Goal: Transaction & Acquisition: Purchase product/service

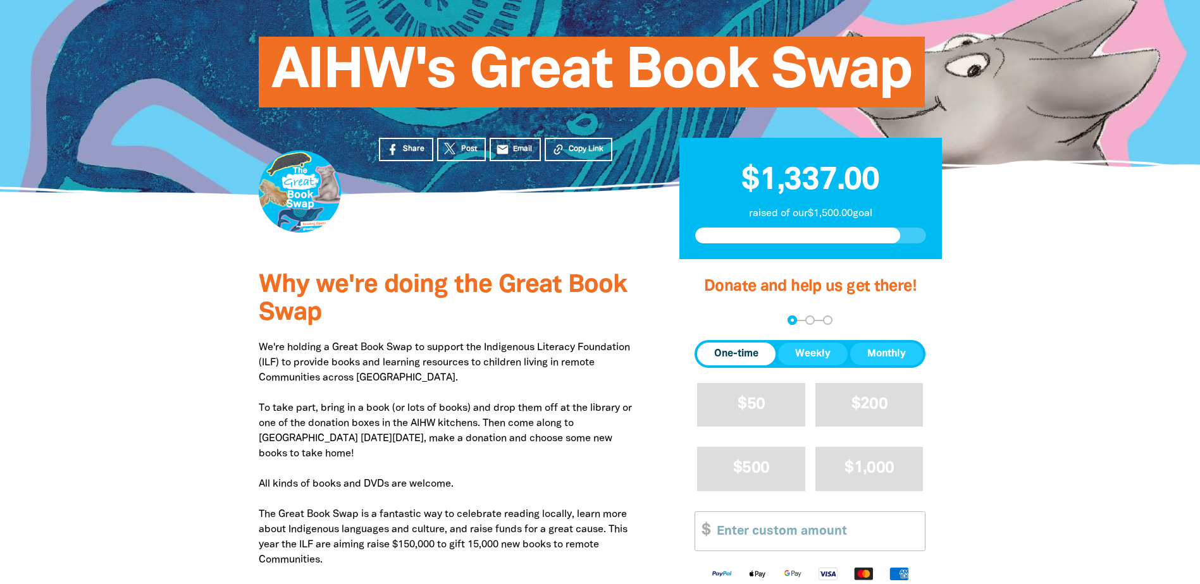
scroll to position [190, 0]
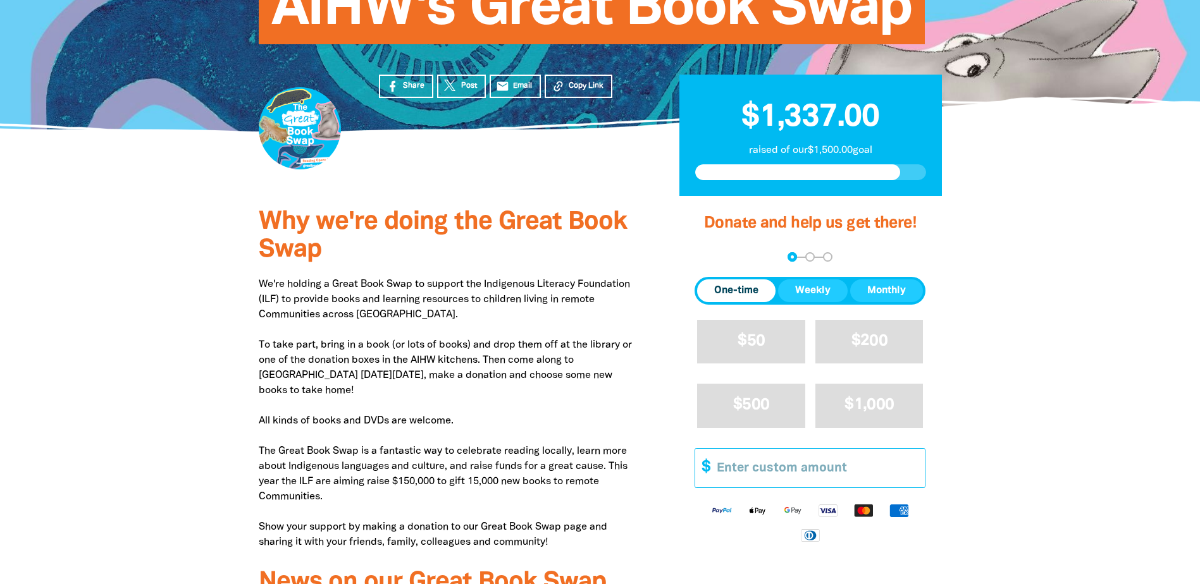
click at [805, 474] on input "Other Amount" at bounding box center [816, 468] width 217 height 39
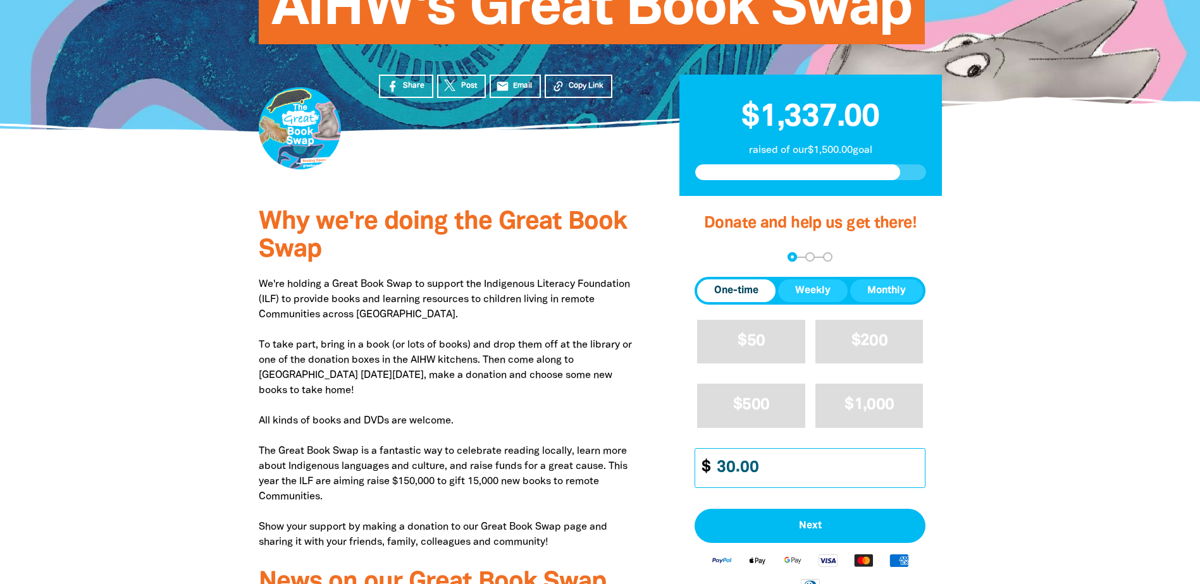
type input "30.00"
click at [825, 557] on img "Available payment methods" at bounding box center [827, 560] width 35 height 15
click at [812, 522] on span "Next" at bounding box center [809, 526] width 203 height 10
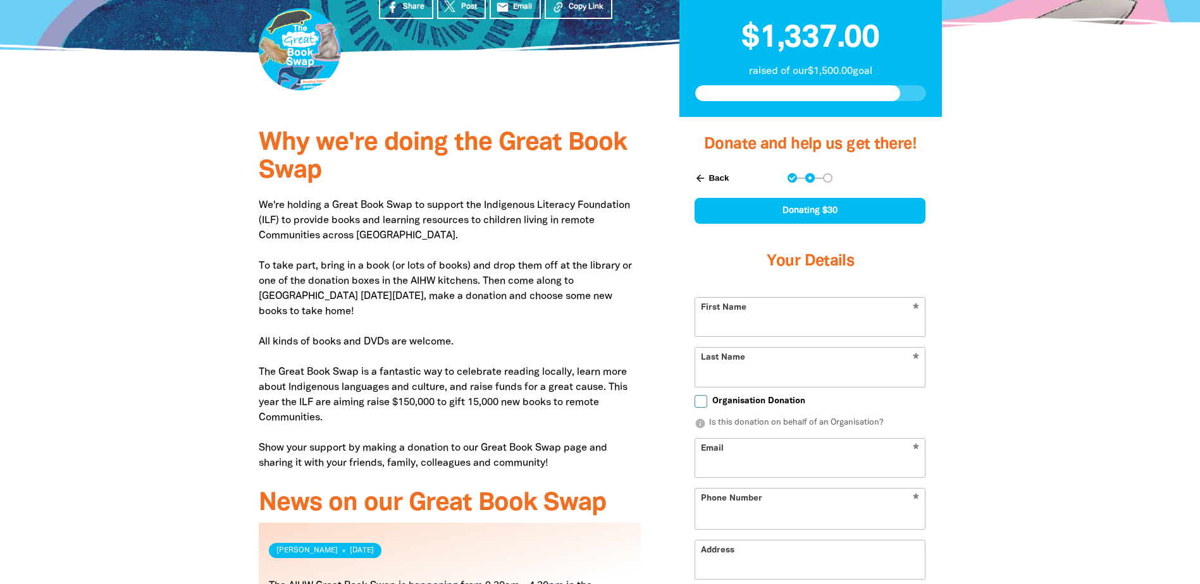
scroll to position [325, 0]
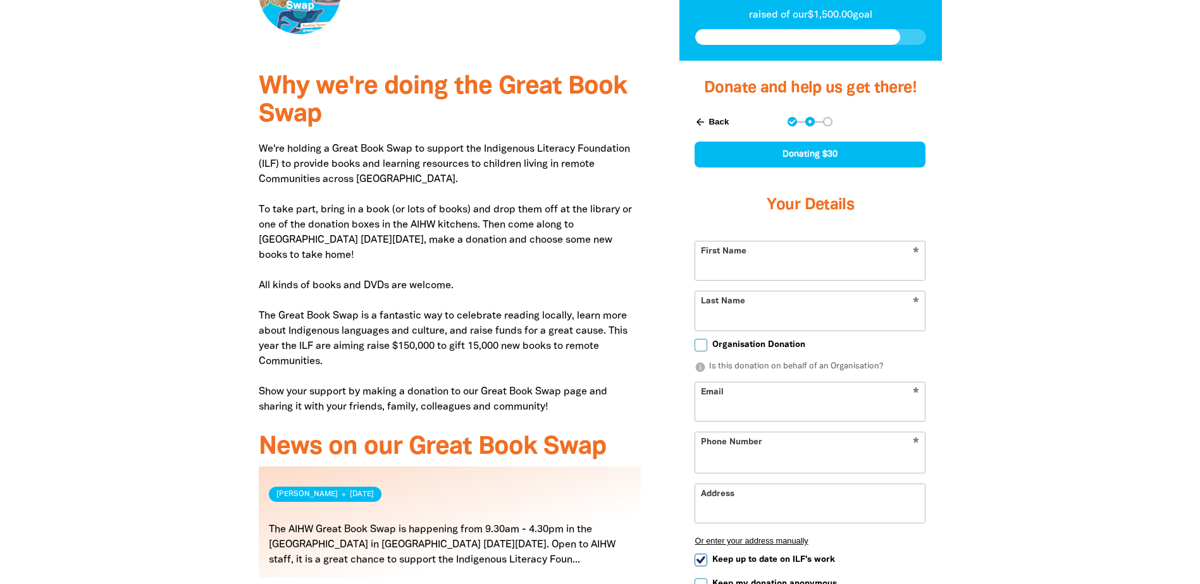
select select "AU"
click at [740, 255] on input "First Name" at bounding box center [810, 261] width 230 height 39
type input "[PERSON_NAME]"
type input "Bodilsen"
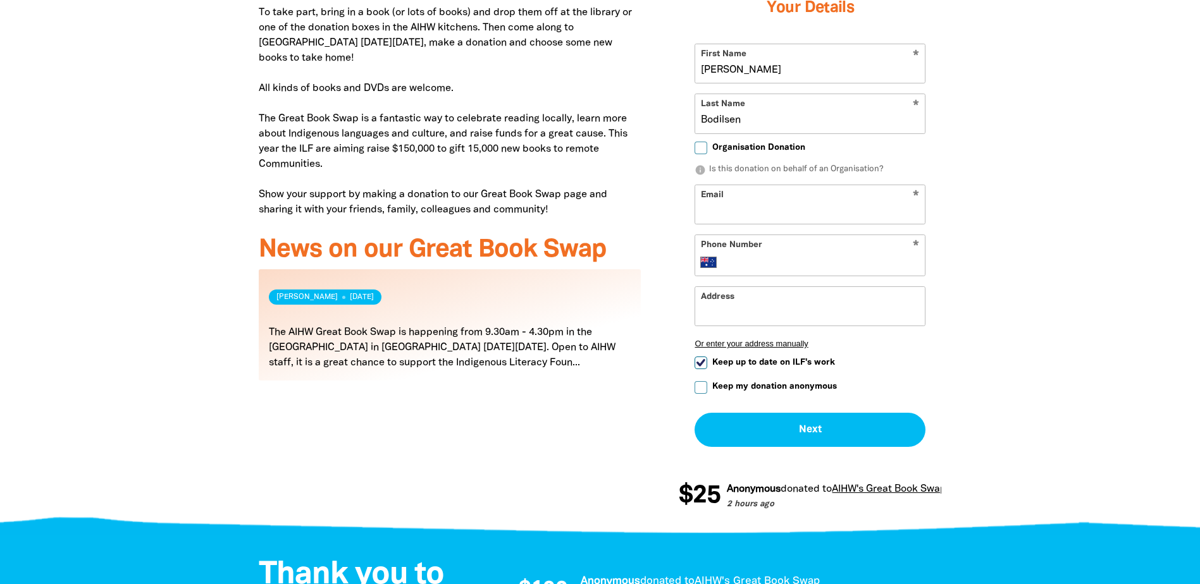
scroll to position [452, 0]
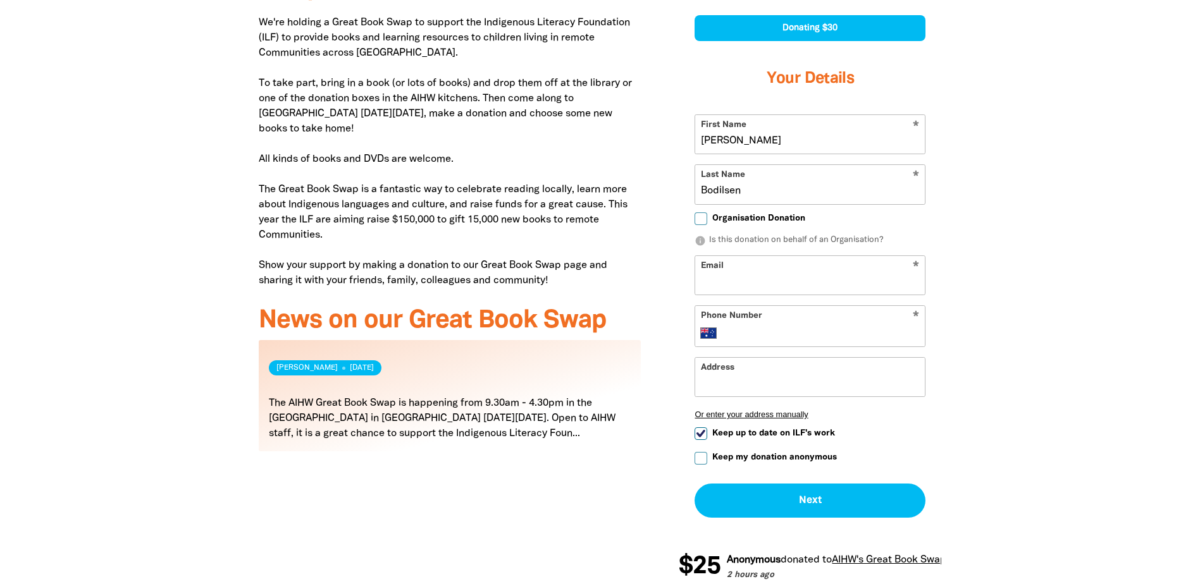
click at [818, 288] on input "Email" at bounding box center [810, 275] width 230 height 39
type input "[EMAIL_ADDRESS][DOMAIN_NAME]"
click at [774, 329] on input "Phone Number" at bounding box center [823, 333] width 194 height 15
type input "[PHONE_NUMBER]"
type input "[STREET_ADDRESS] [PERSON_NAME]"
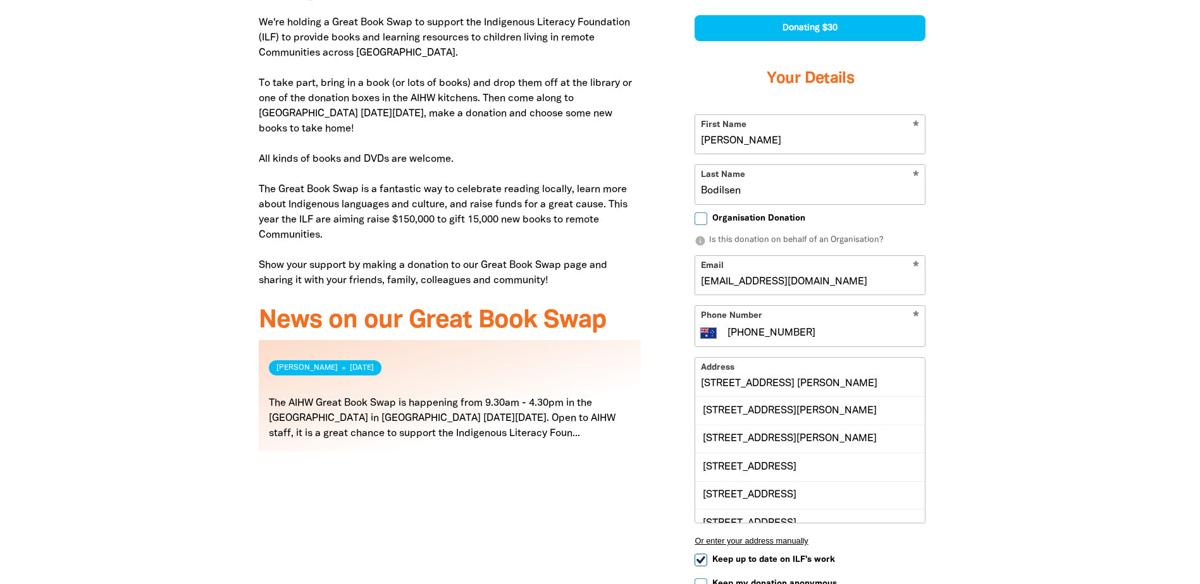
drag, startPoint x: 863, startPoint y: 379, endPoint x: 669, endPoint y: 361, distance: 194.4
click at [669, 361] on div "Donate and help us get there! arrow_back Back Step 1 Step 2 Step 3 Donating $30…" at bounding box center [810, 330] width 300 height 792
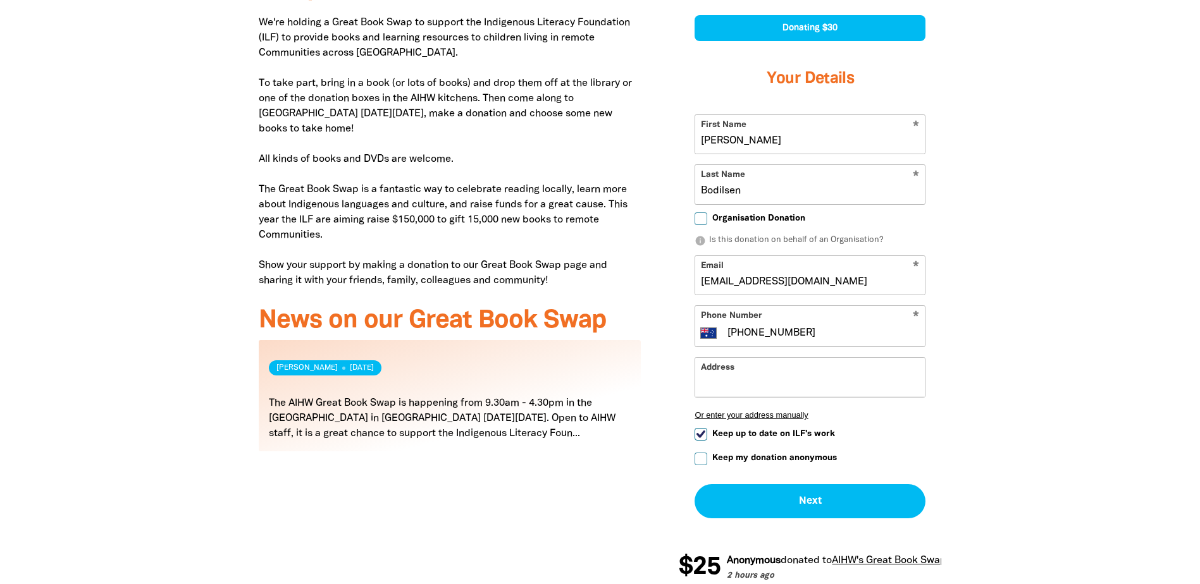
click at [704, 456] on input "Keep my donation anonymous" at bounding box center [700, 459] width 13 height 13
checkbox input "true"
click at [698, 431] on input "Keep up to date on ILF's work" at bounding box center [700, 434] width 13 height 13
checkbox input "false"
click at [833, 505] on button "Next chevron_right" at bounding box center [809, 501] width 231 height 34
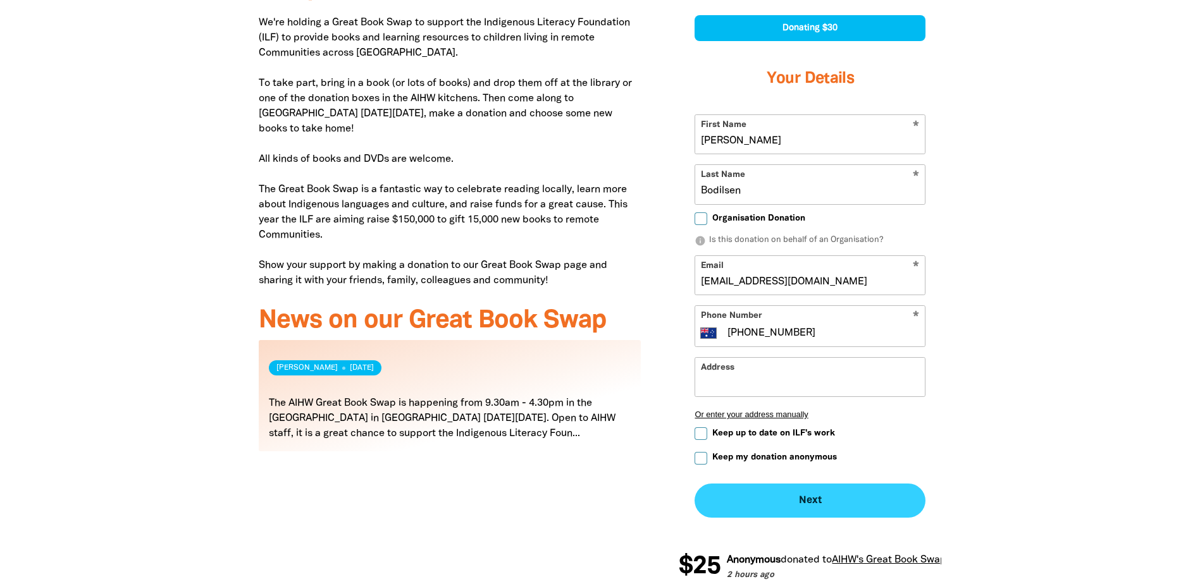
checkbox input "false"
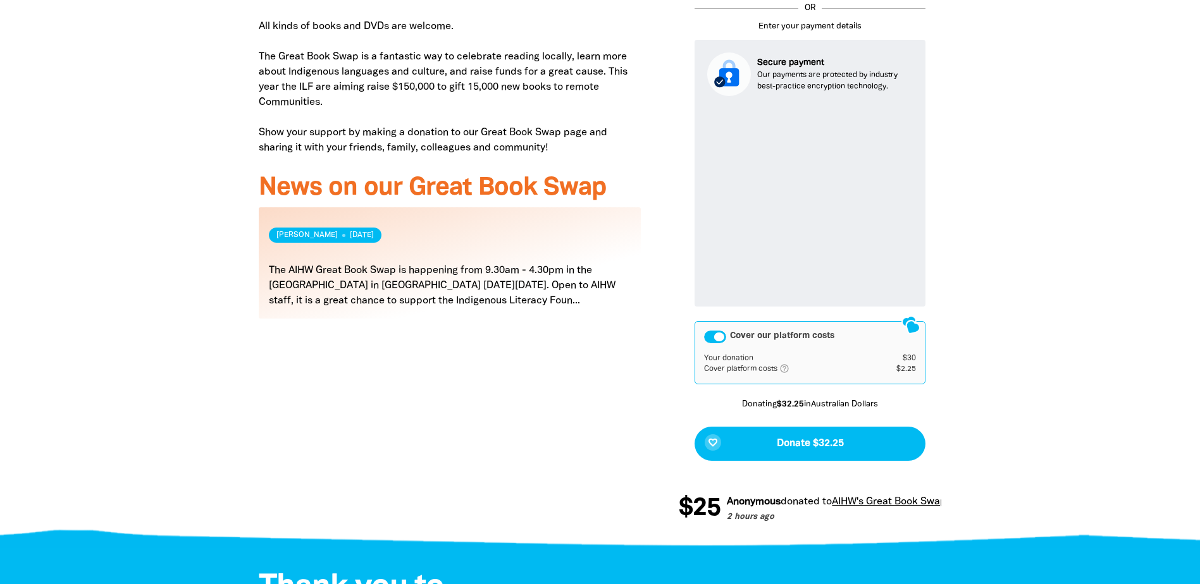
scroll to position [667, 0]
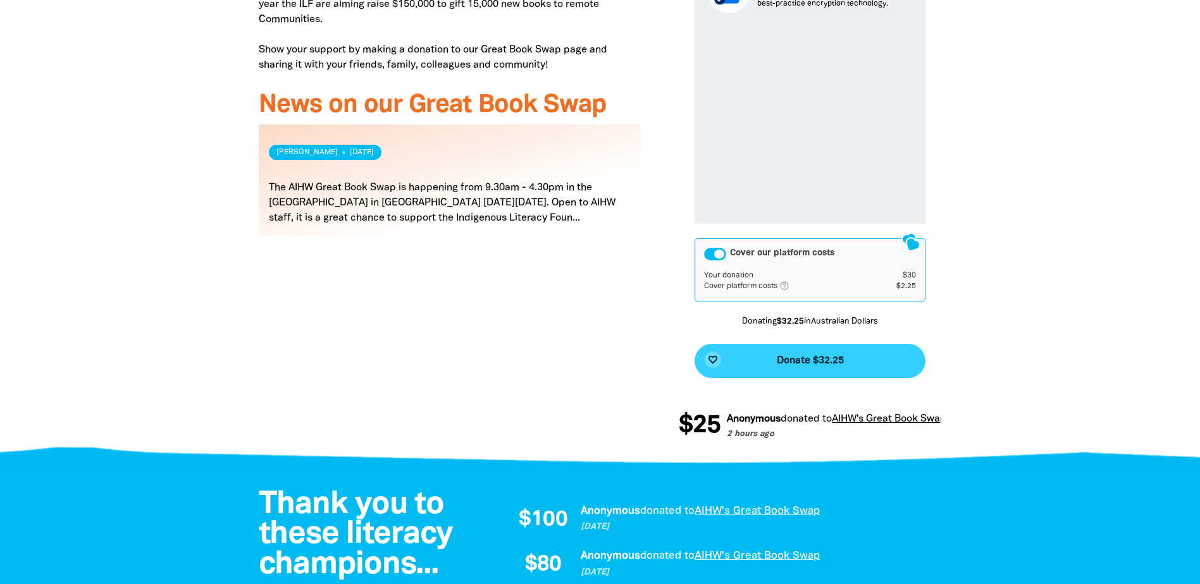
click at [818, 354] on button "favorite_border Donate $32.25" at bounding box center [809, 361] width 231 height 34
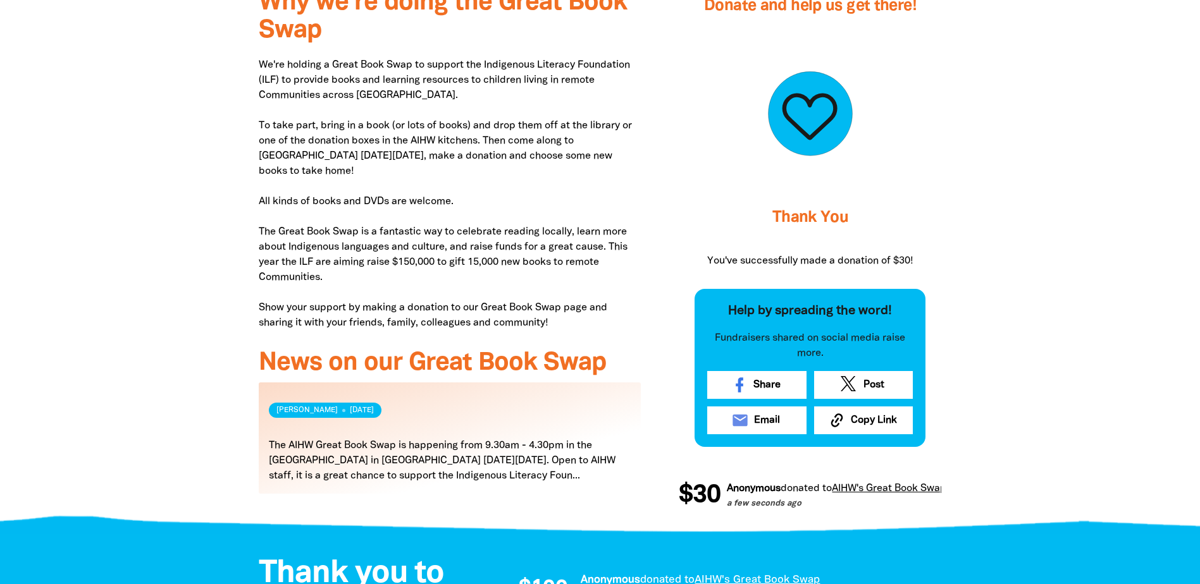
scroll to position [0, 0]
